Goal: Task Accomplishment & Management: Use online tool/utility

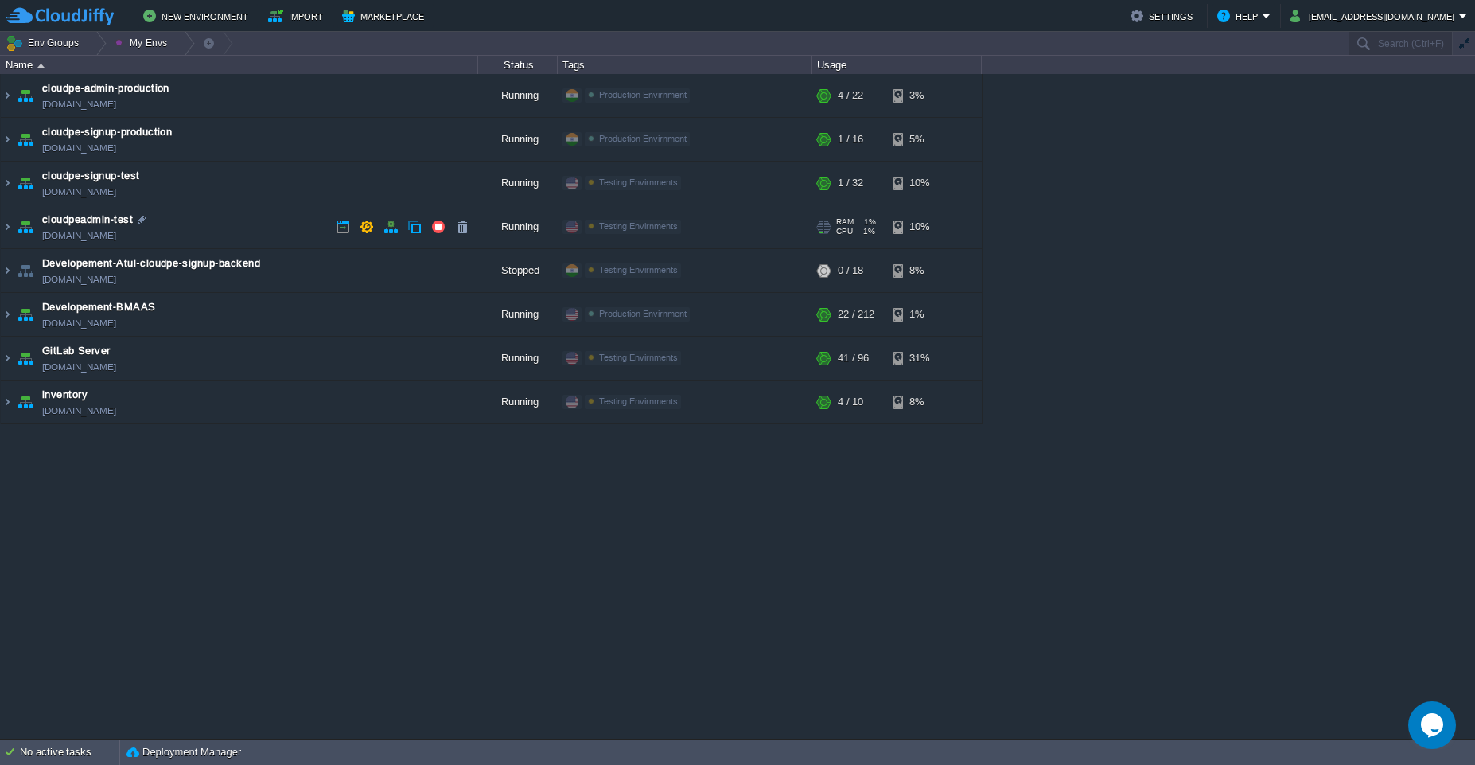
click at [246, 221] on td "cloudpeadmin-test [DOMAIN_NAME]" at bounding box center [239, 227] width 477 height 44
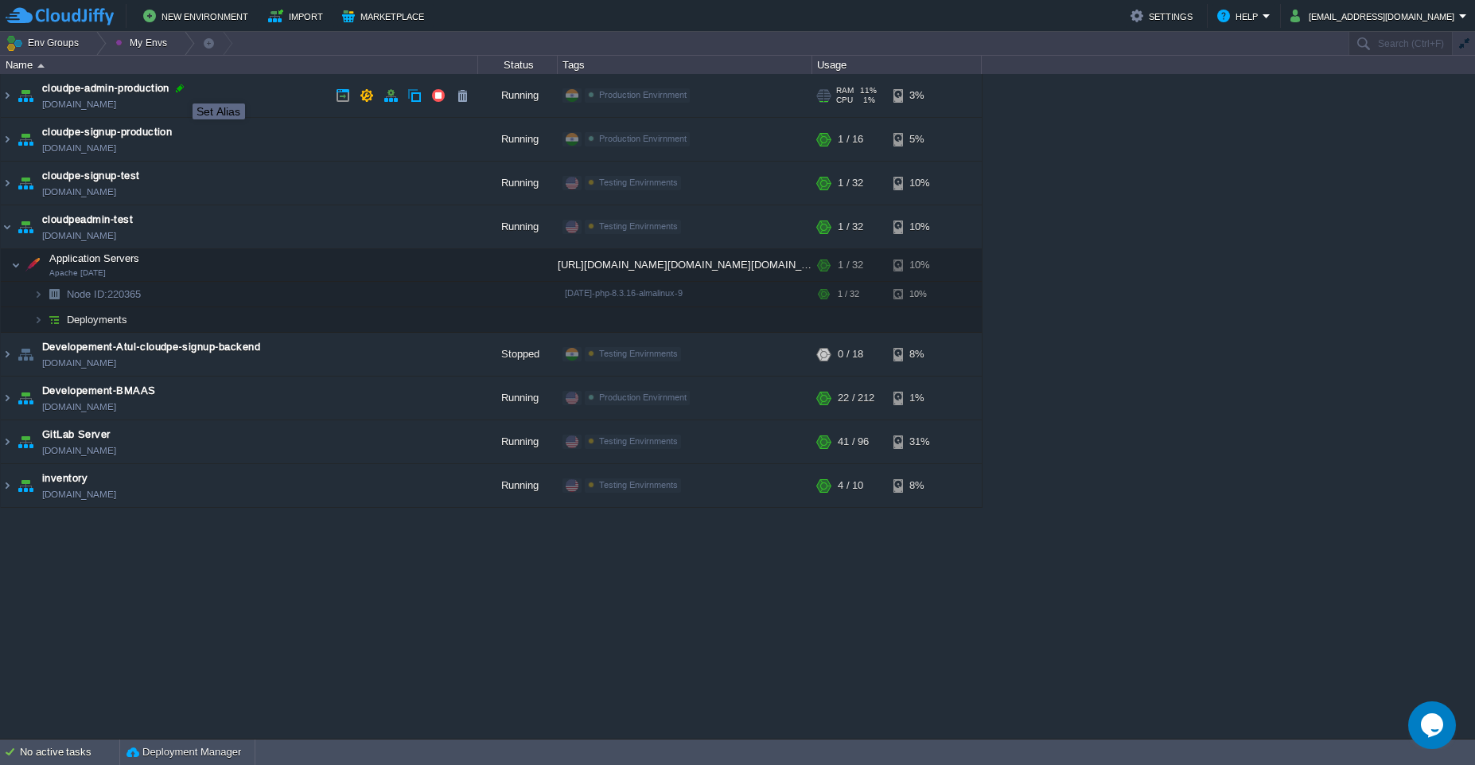
click at [181, 89] on div at bounding box center [180, 88] width 14 height 14
click at [90, 87] on input "cloudpe-admin-production" at bounding box center [260, 88] width 436 height 21
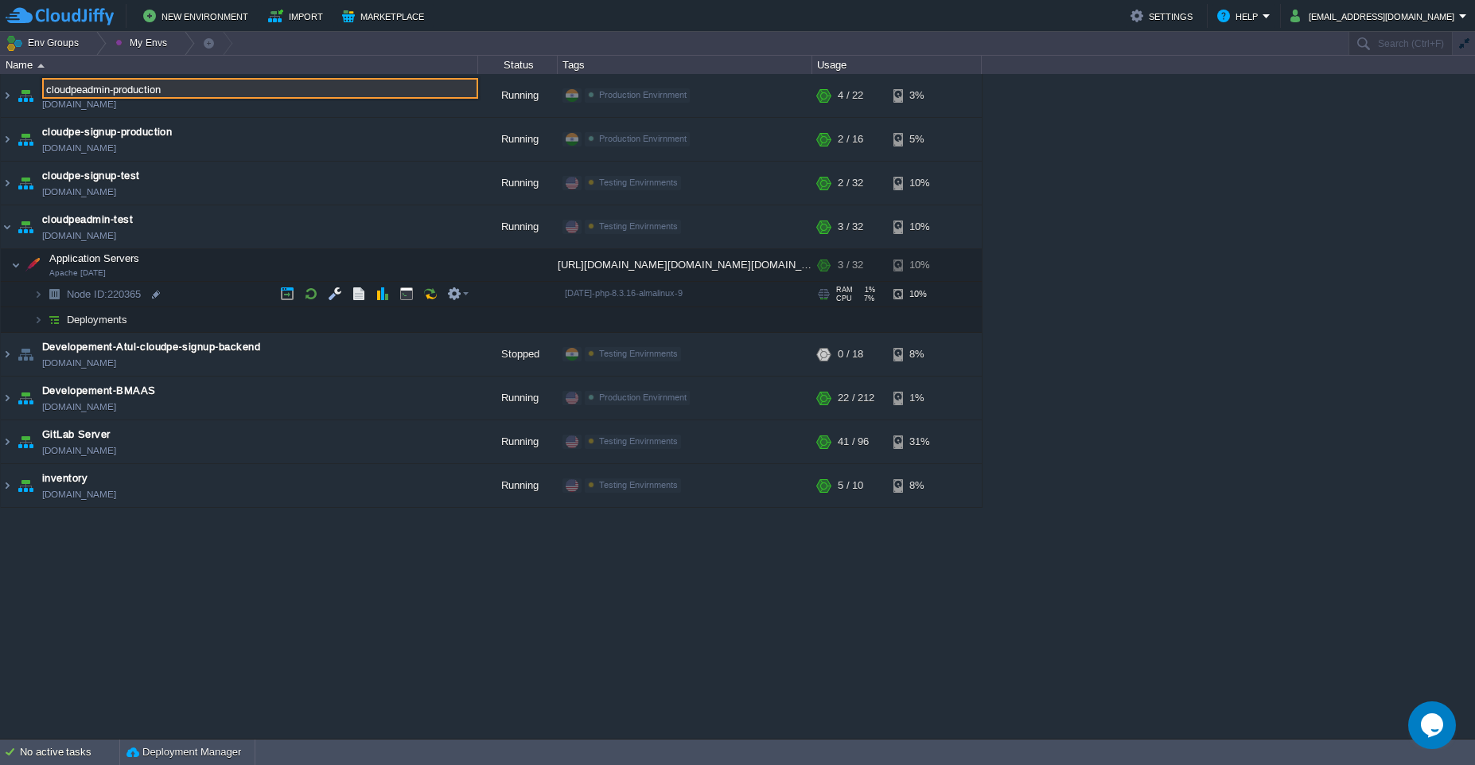
type input "cloudpeadmin-production"
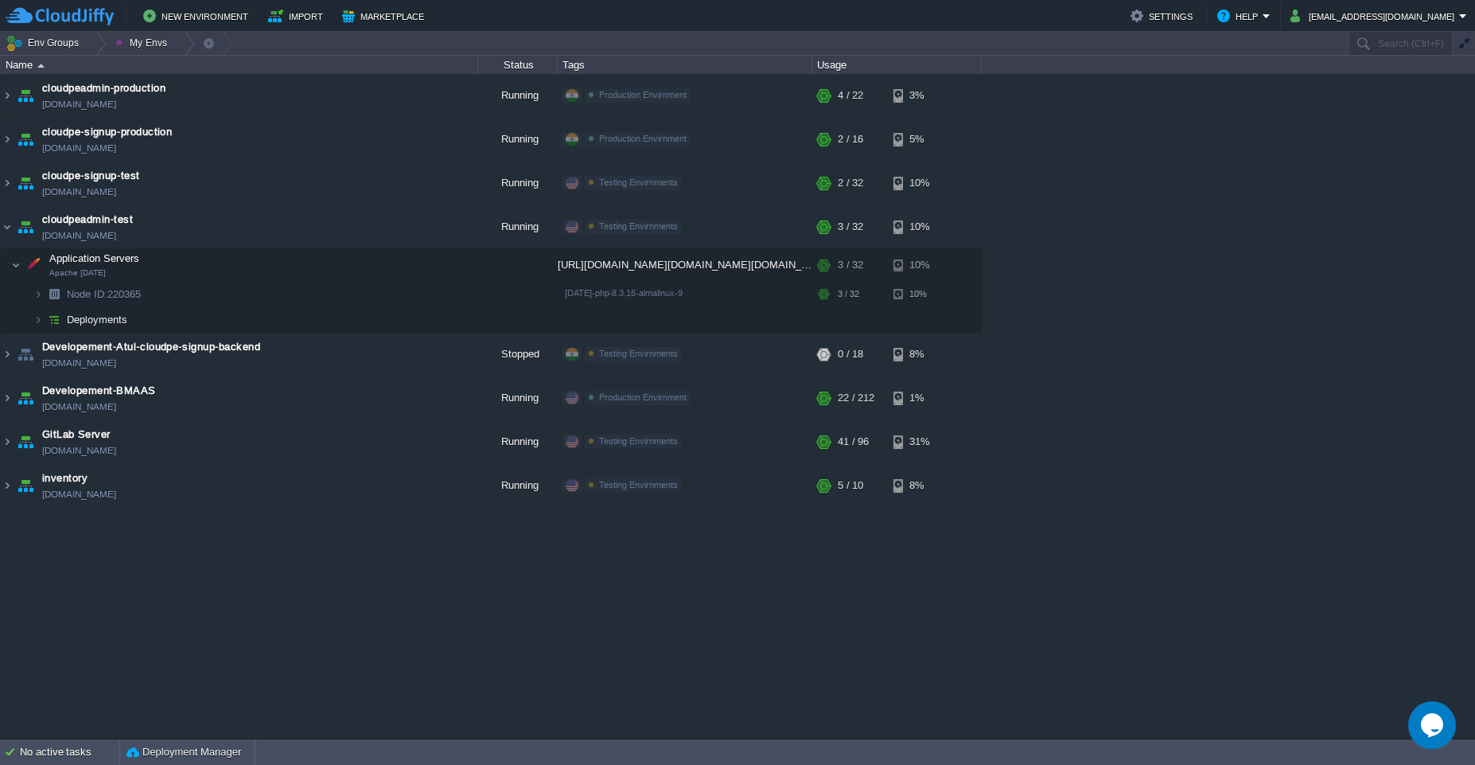
click at [37, 65] on img at bounding box center [40, 66] width 7 height 4
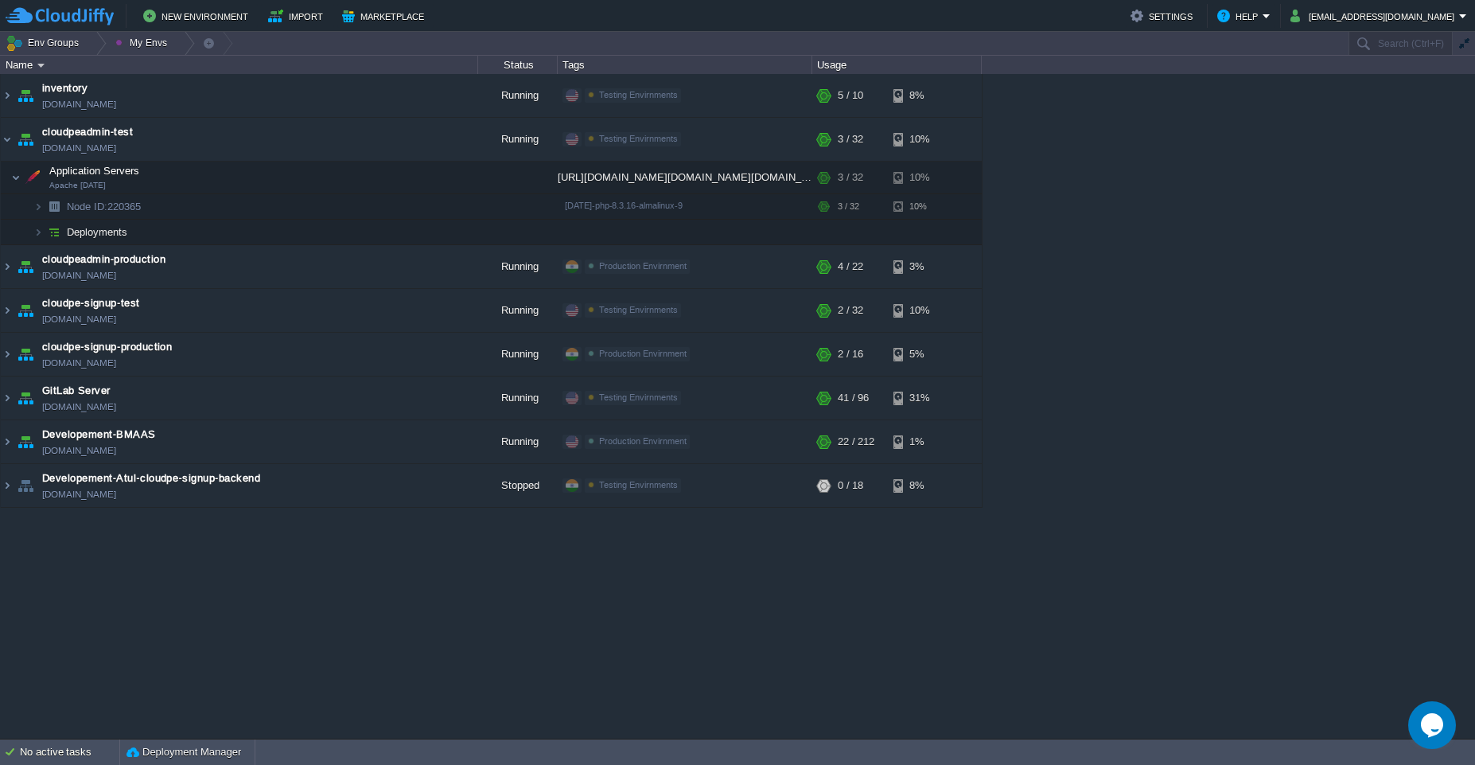
click at [37, 65] on img at bounding box center [40, 66] width 7 height 4
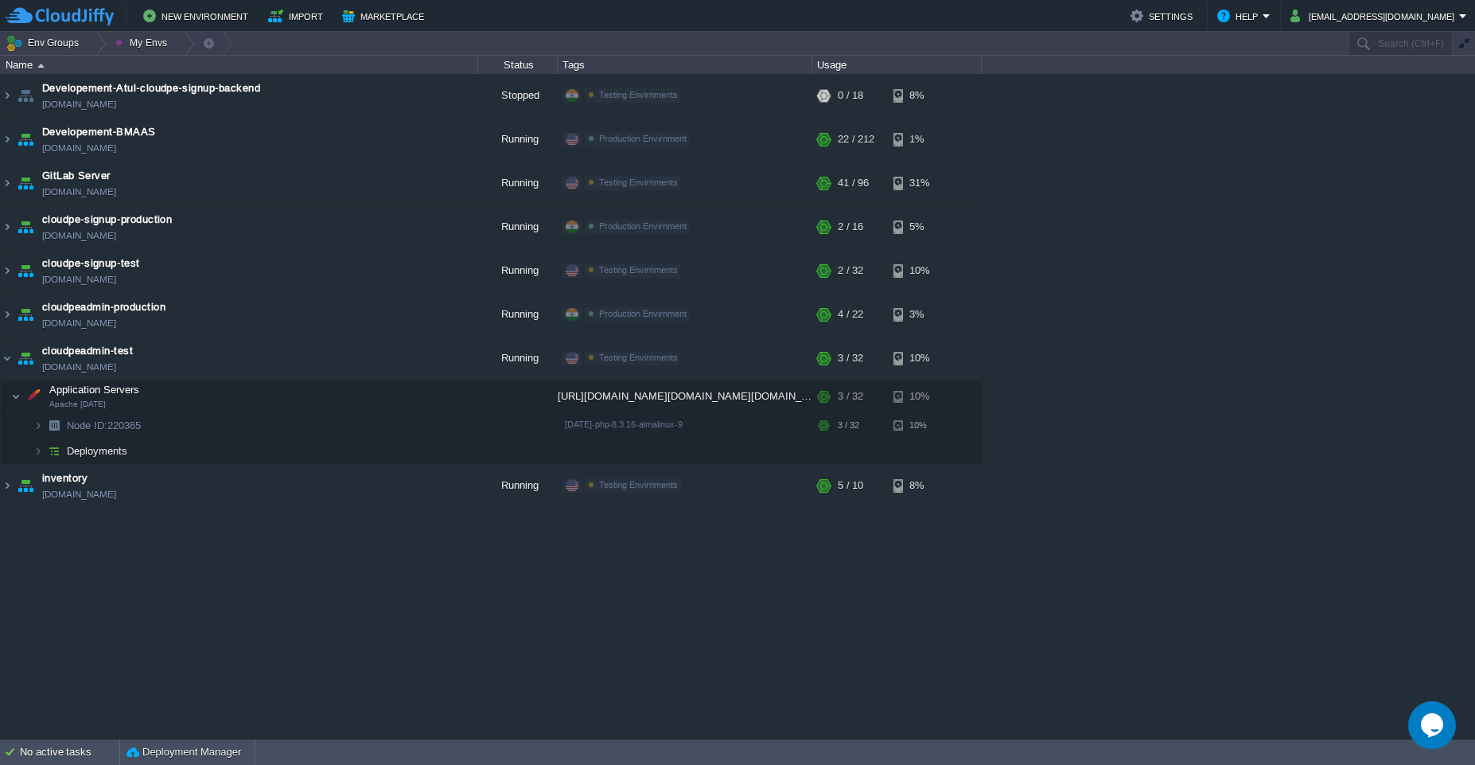
click at [40, 65] on img at bounding box center [40, 66] width 7 height 4
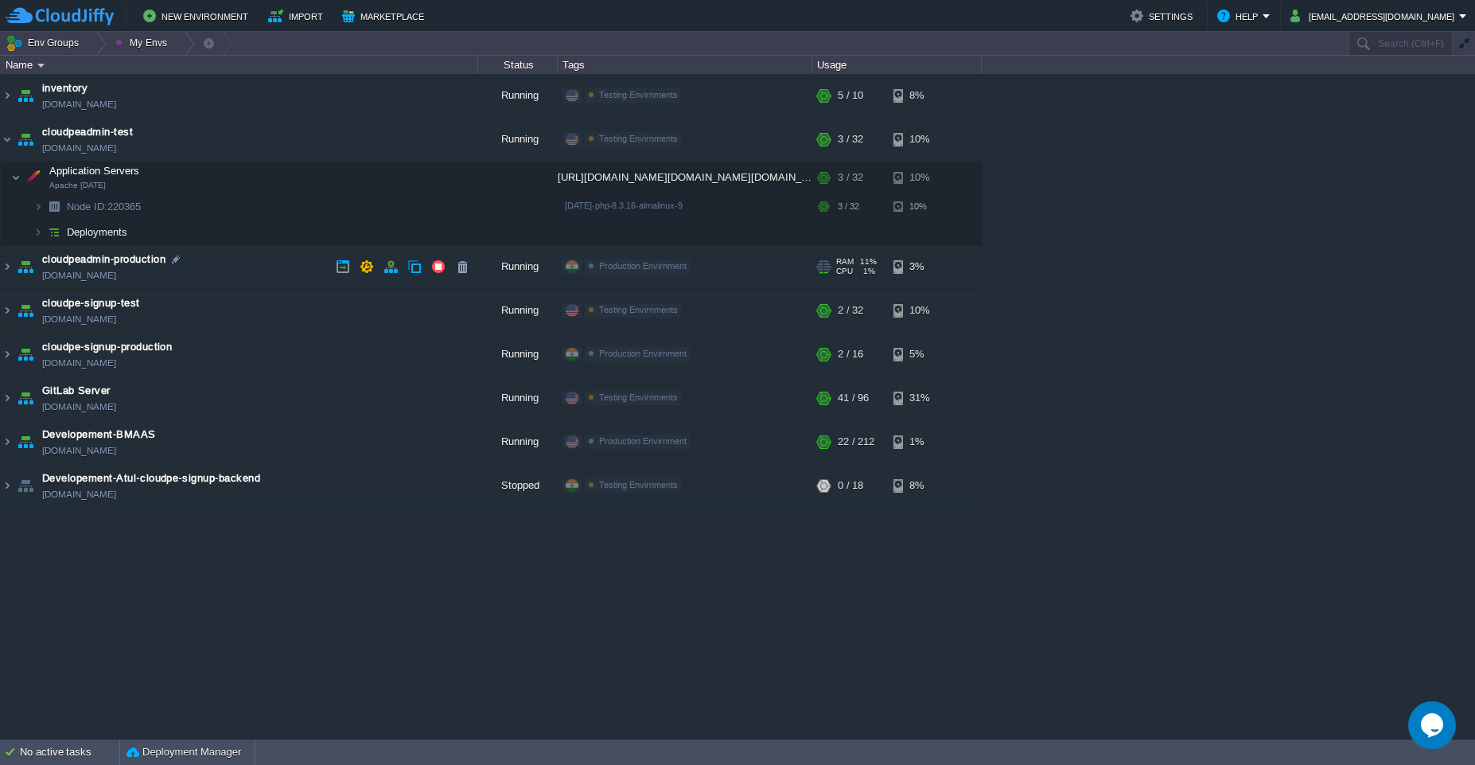
click at [247, 255] on td "cloudpeadmin-production [DOMAIN_NAME]" at bounding box center [239, 267] width 477 height 44
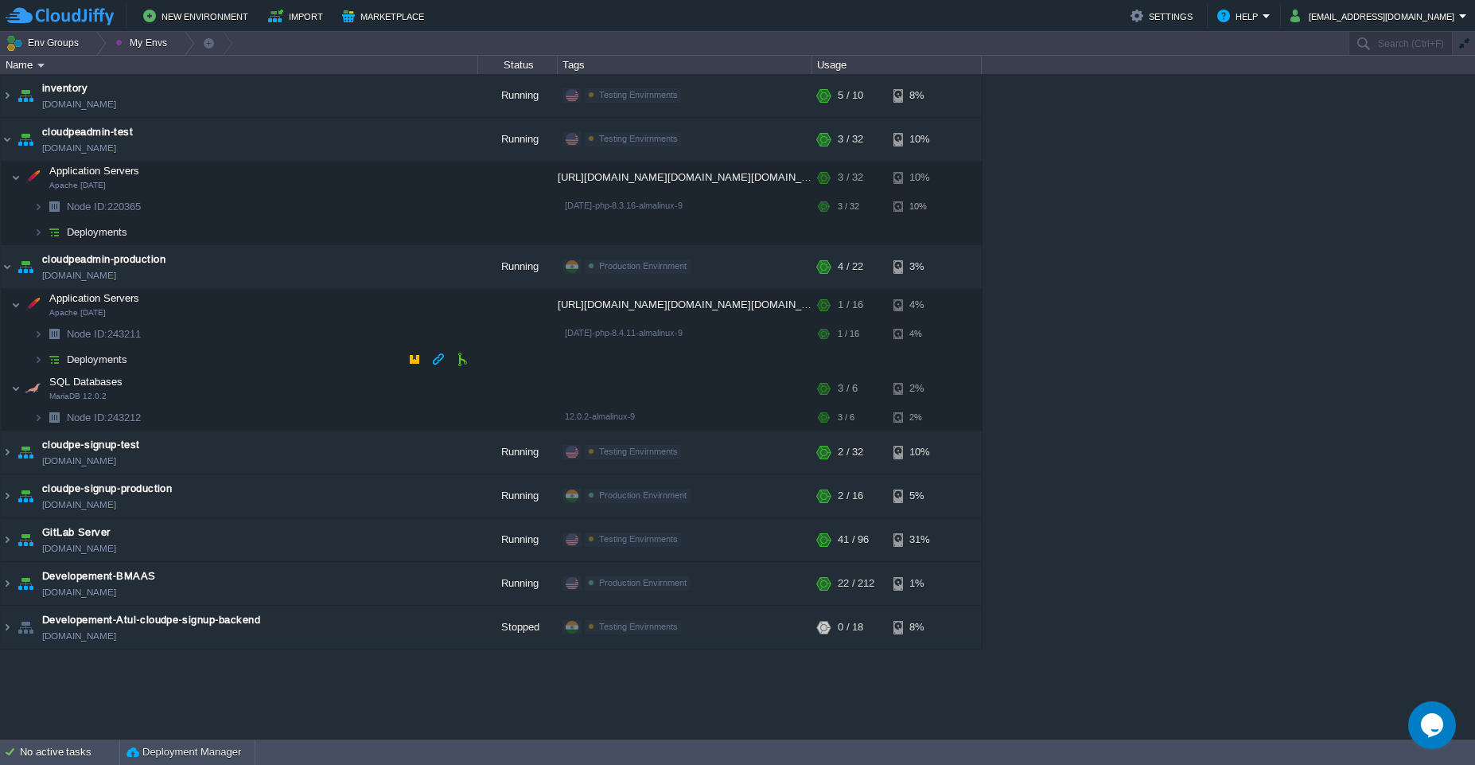
click at [289, 368] on td "Deployments" at bounding box center [239, 359] width 477 height 25
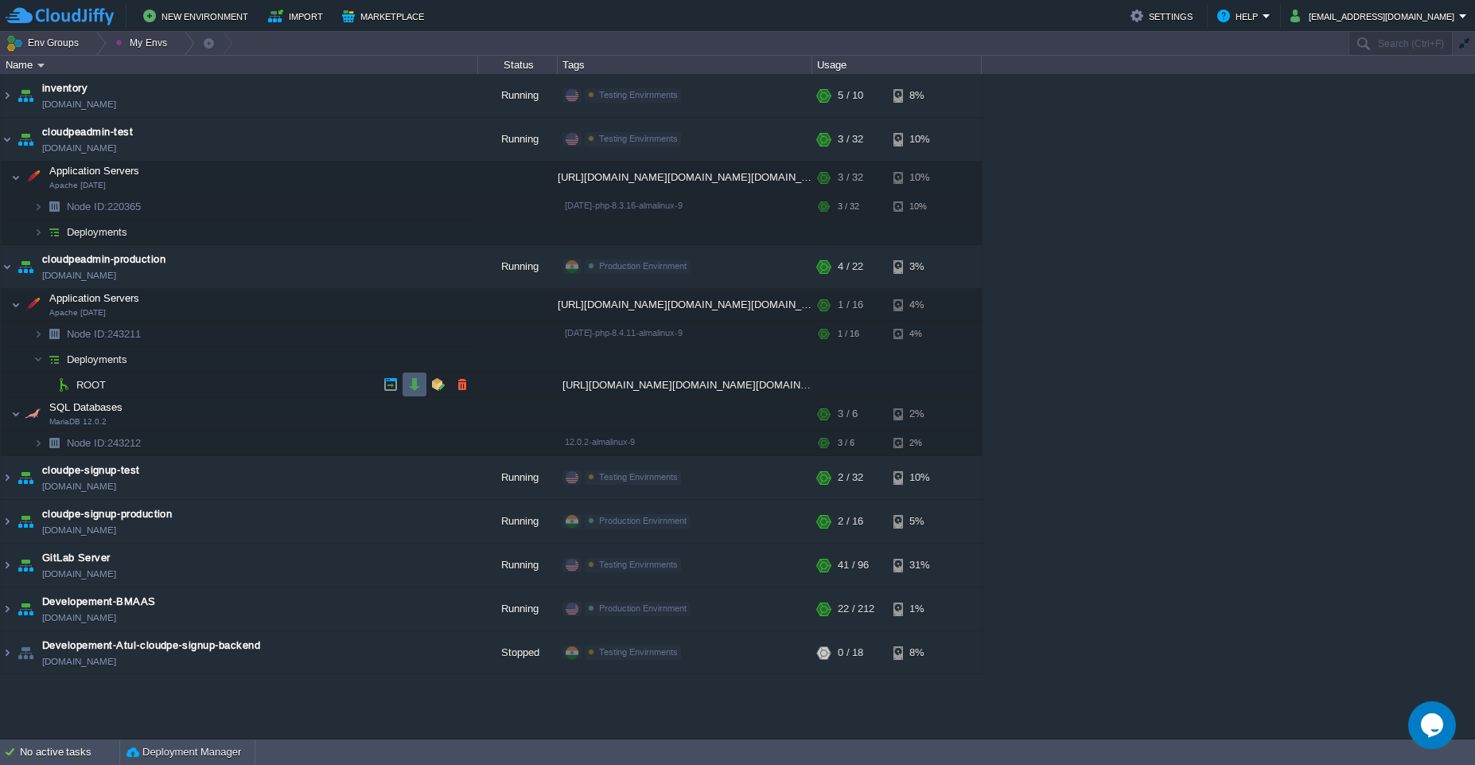
click at [415, 391] on td at bounding box center [415, 384] width 24 height 24
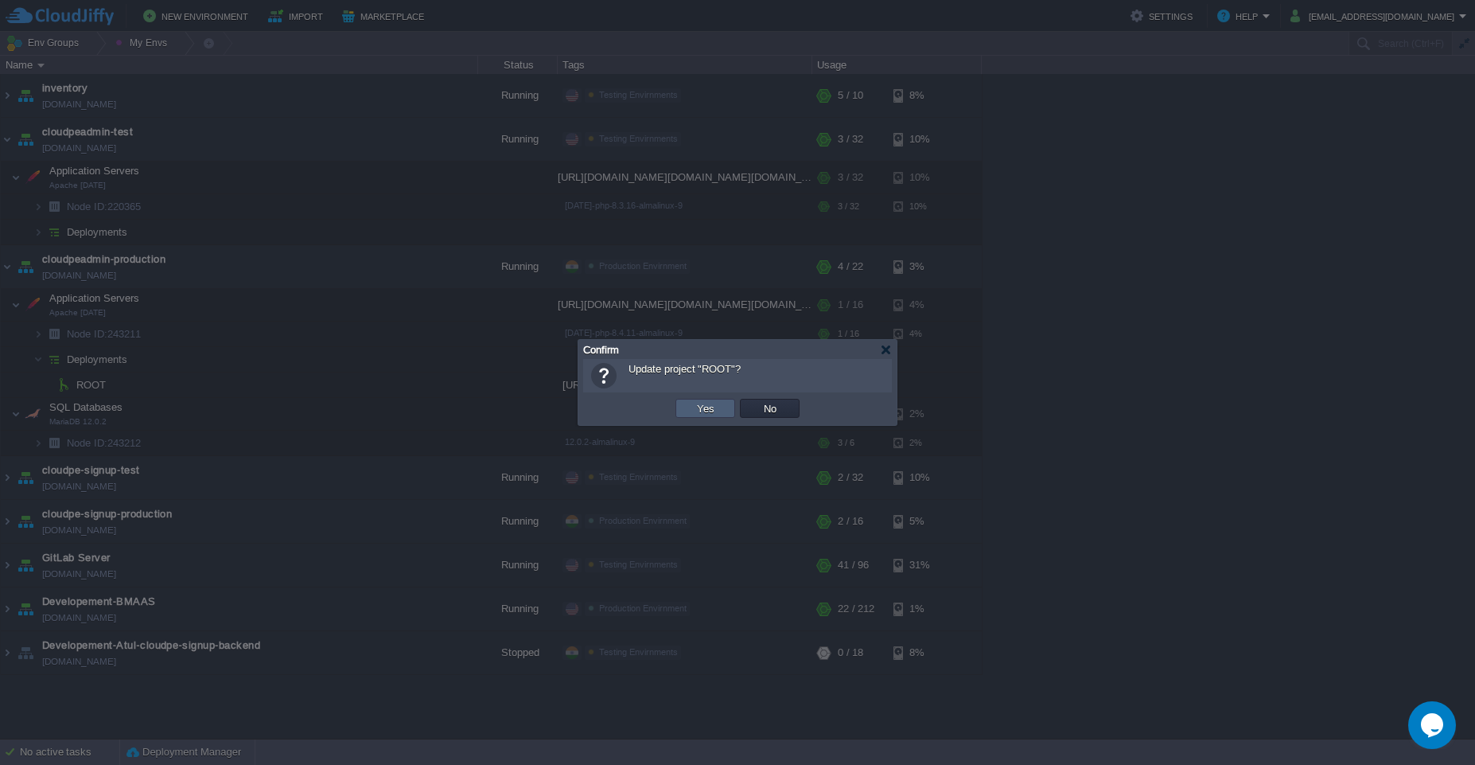
click at [687, 407] on td "Yes" at bounding box center [706, 408] width 60 height 19
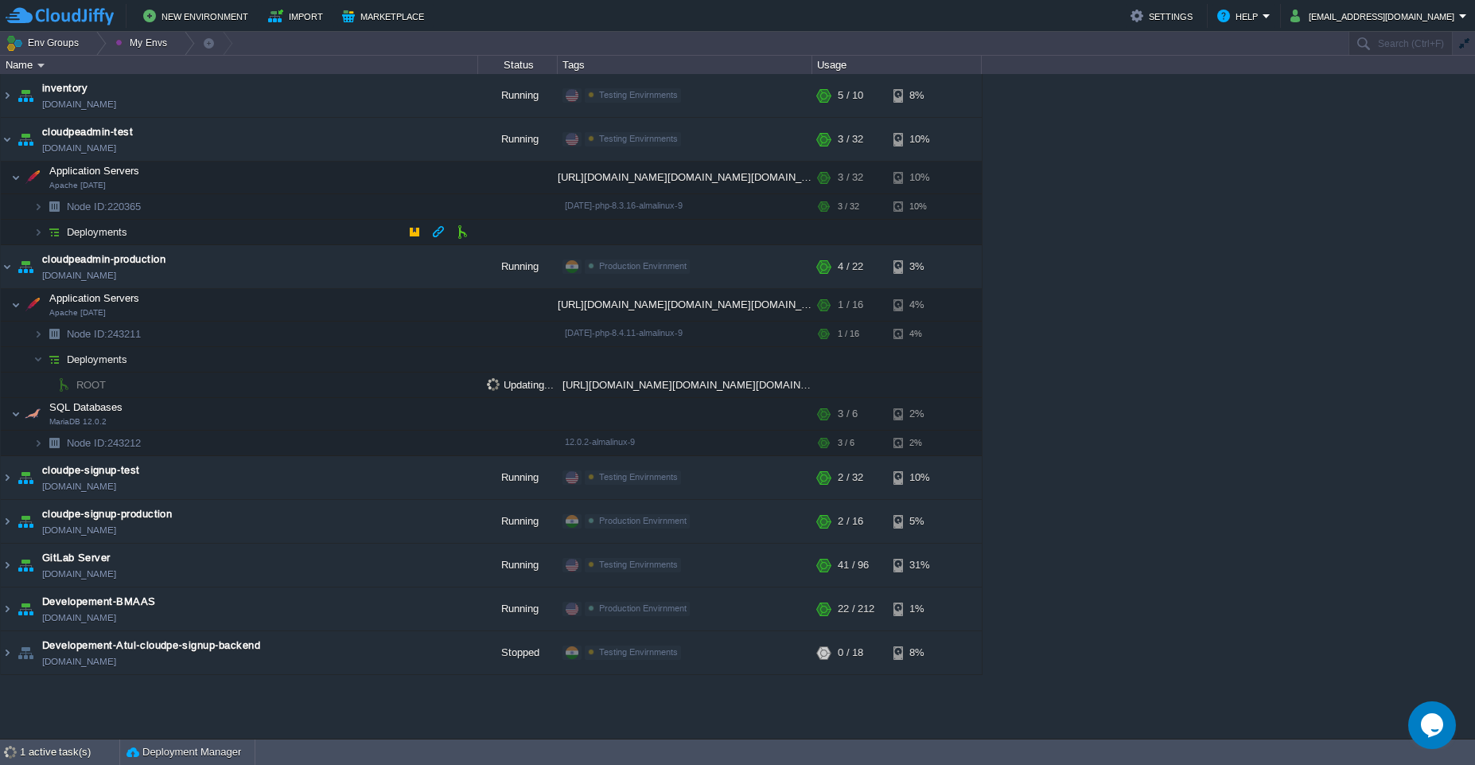
click at [233, 232] on td "Deployments" at bounding box center [239, 232] width 477 height 25
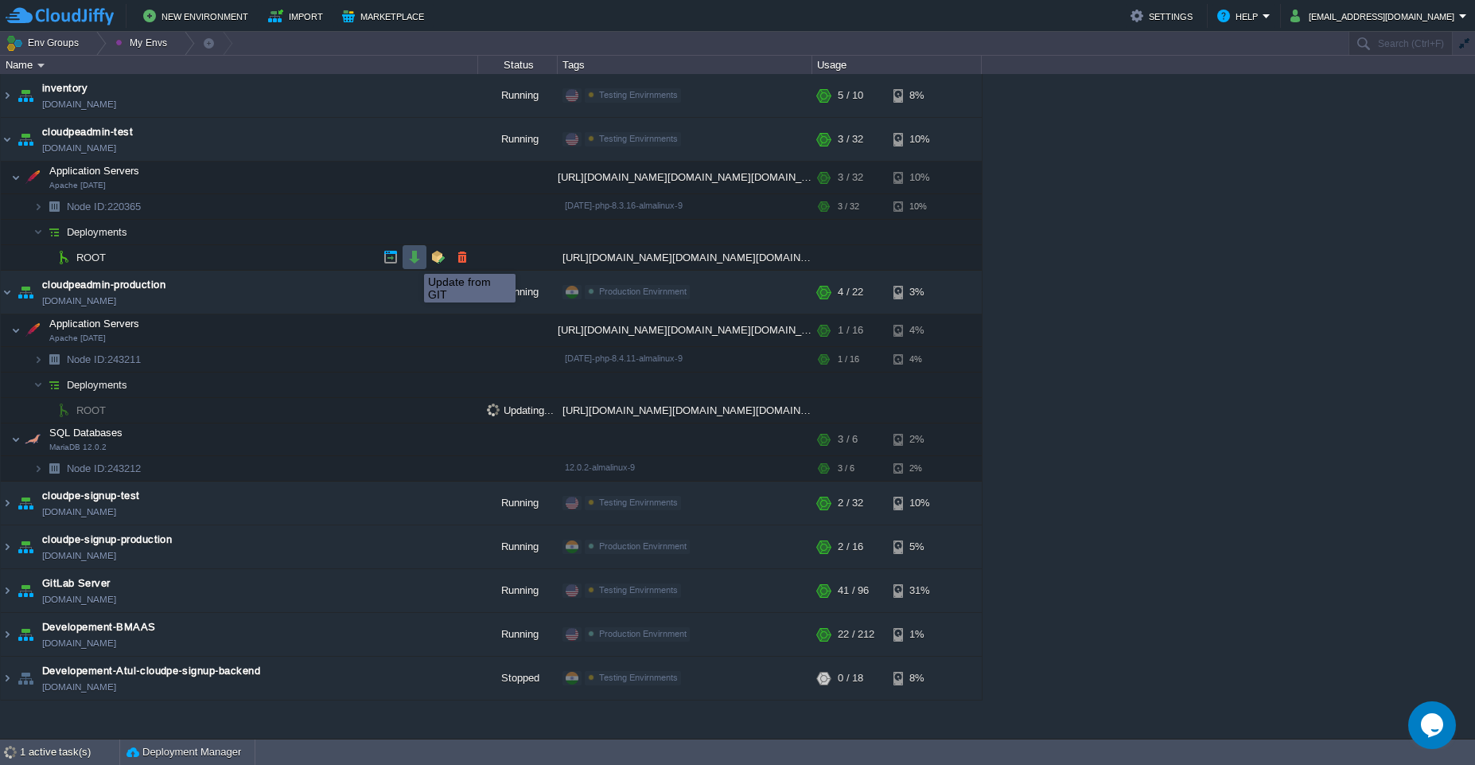
click at [412, 259] on button "button" at bounding box center [414, 257] width 14 height 14
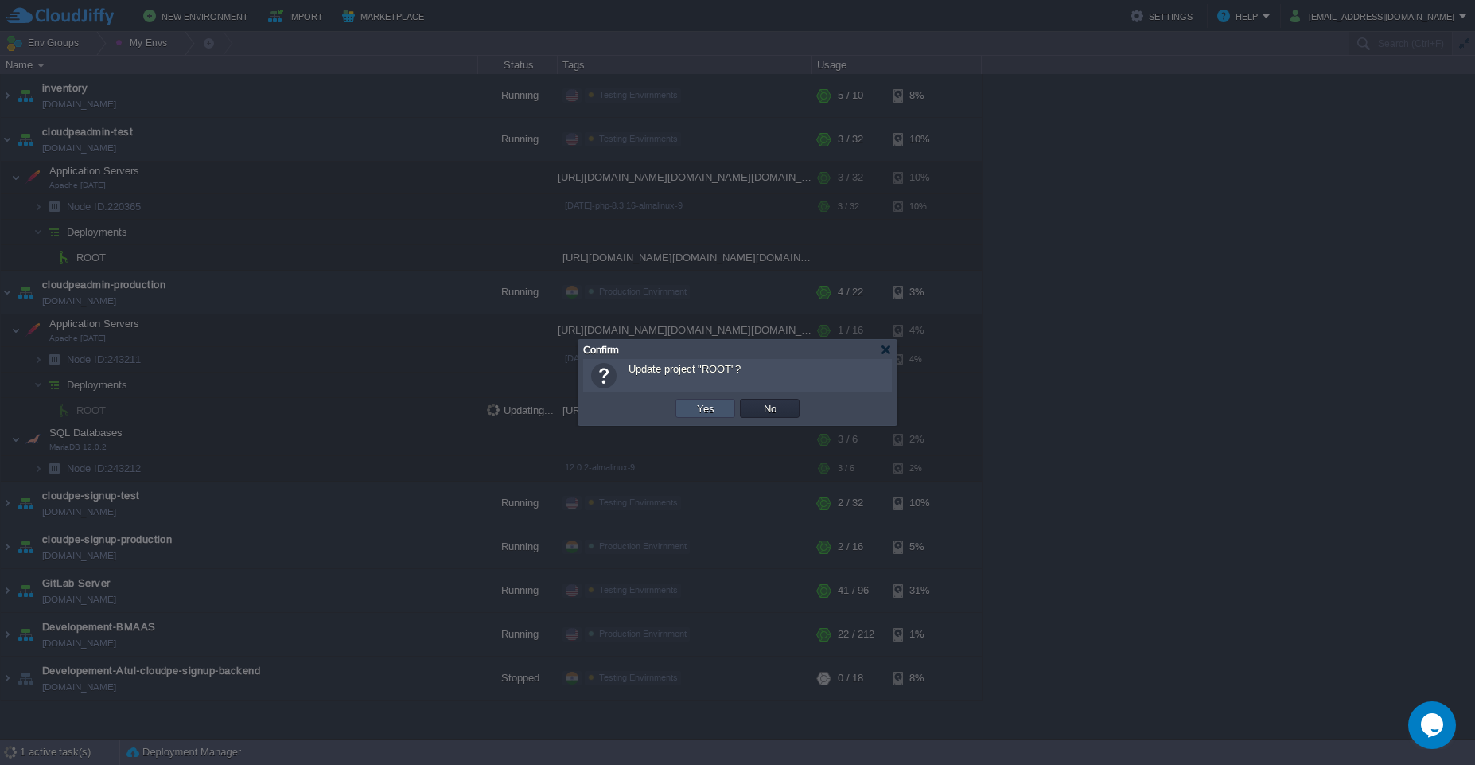
click at [697, 412] on button "Yes" at bounding box center [705, 408] width 27 height 14
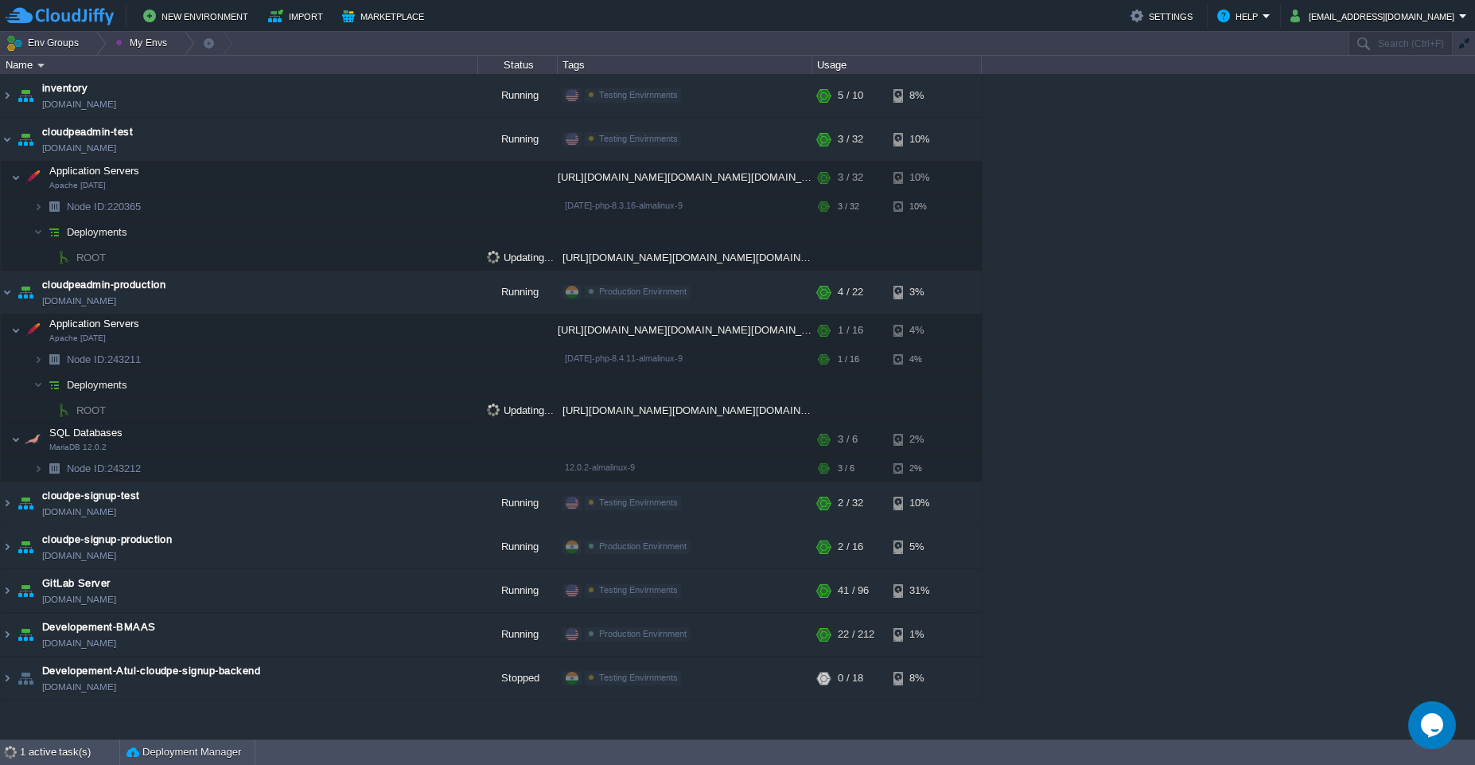
click at [1081, 287] on div "stradsolutions-zoho [DOMAIN_NAME] Running [PERSON_NAME] + Add to Env Group RAM …" at bounding box center [737, 406] width 1475 height 664
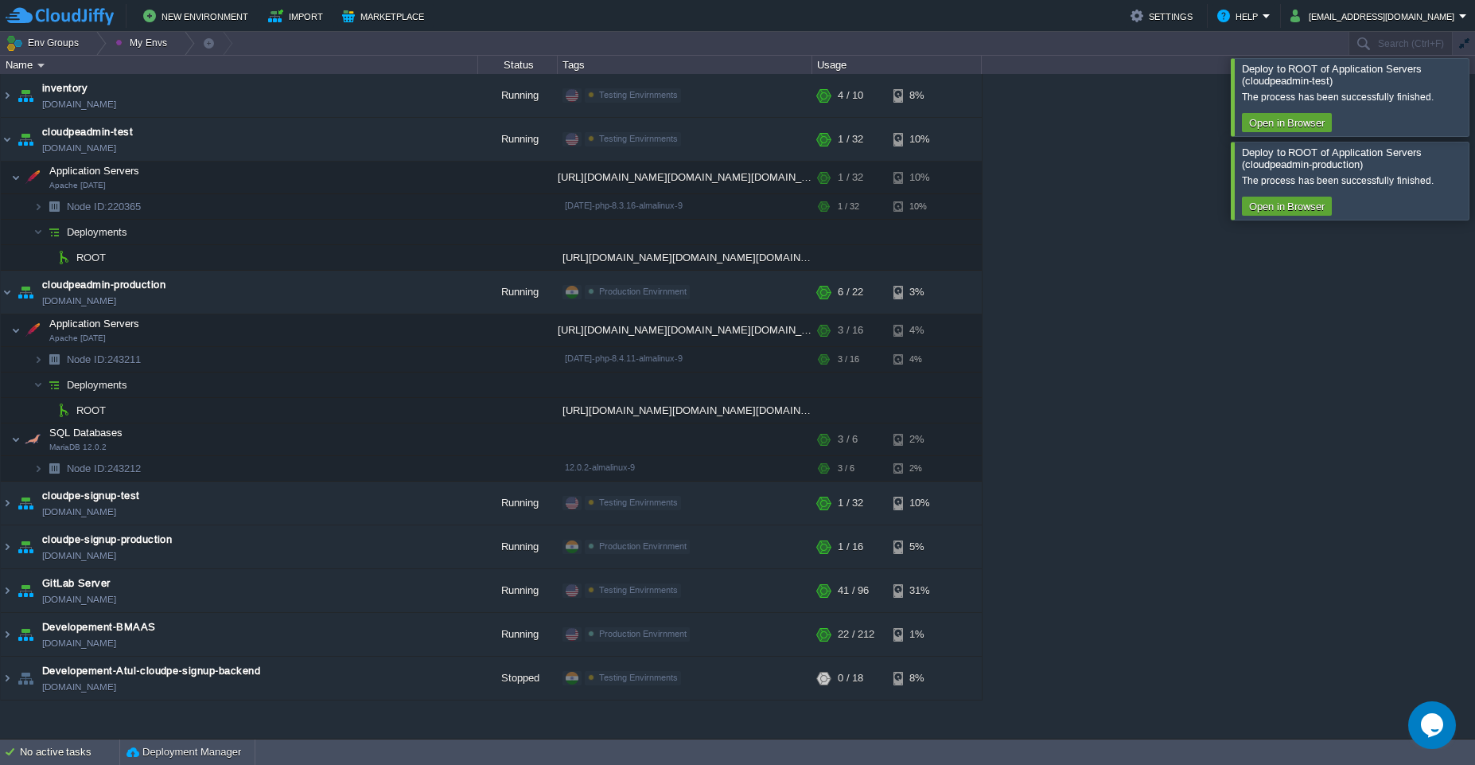
click at [1474, 93] on div at bounding box center [1494, 96] width 0 height 77
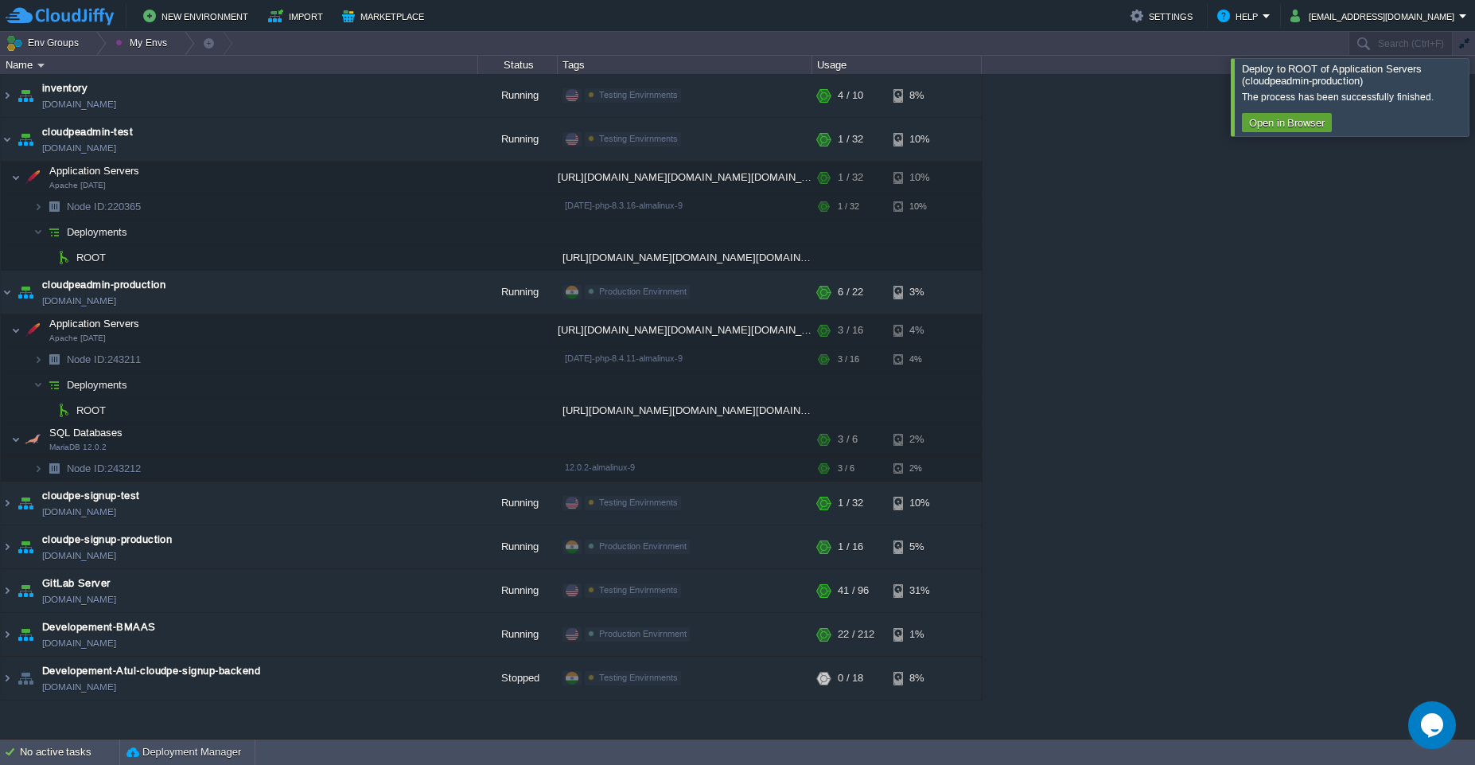
click at [1474, 93] on div at bounding box center [1494, 96] width 0 height 77
